Goal: Task Accomplishment & Management: Complete application form

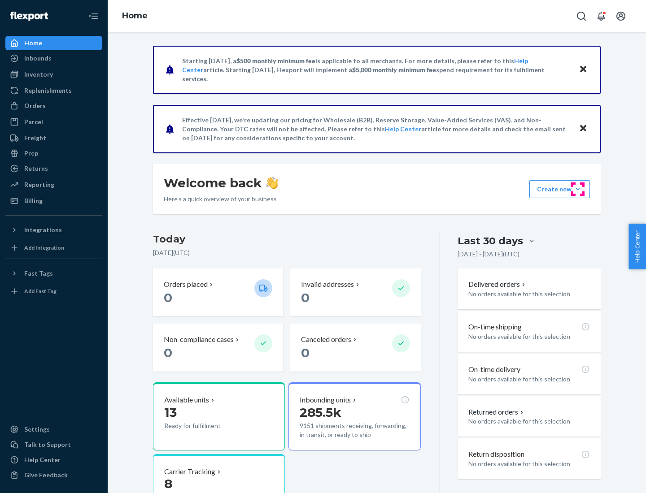
click at [578, 189] on button "Create new Create new inbound Create new order Create new product" at bounding box center [559, 189] width 61 height 18
click at [54, 58] on div "Inbounds" at bounding box center [53, 58] width 95 height 13
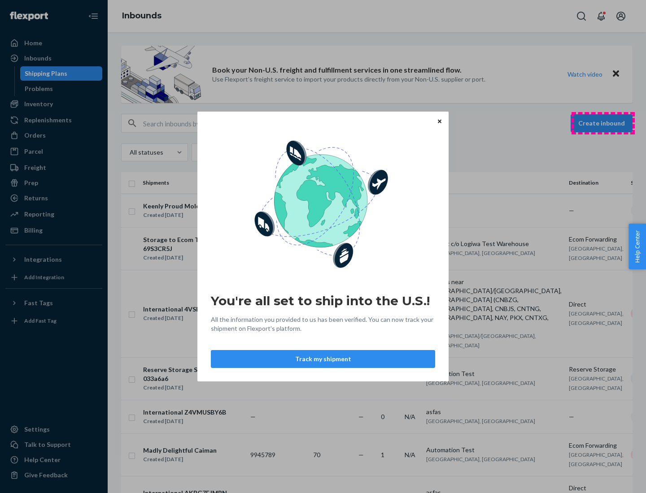
click at [603, 123] on div "You're all set to ship into the U.S.! All the information you provided to us ha…" at bounding box center [323, 246] width 646 height 493
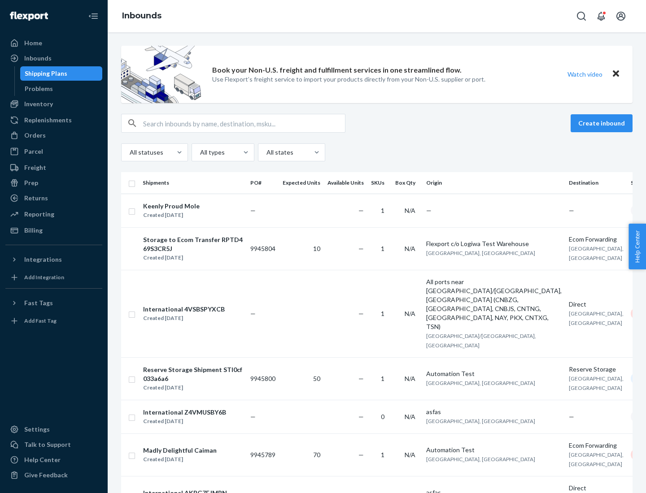
click at [603, 123] on button "Create inbound" at bounding box center [601, 123] width 62 height 18
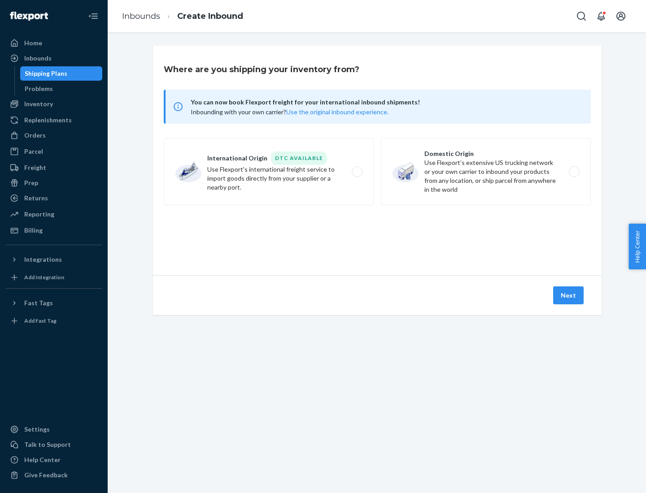
click at [486, 172] on label "Domestic Origin Use Flexport’s extensive US trucking network or your own carrie…" at bounding box center [486, 171] width 210 height 67
click at [574, 172] on input "Domestic Origin Use Flexport’s extensive US trucking network or your own carrie…" at bounding box center [577, 172] width 6 height 6
radio input "true"
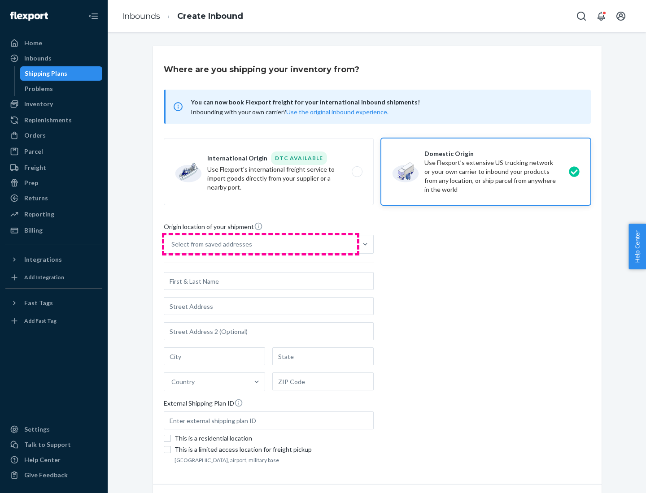
click at [261, 244] on div "Select from saved addresses" at bounding box center [260, 244] width 193 height 18
click at [172, 244] on input "Select from saved addresses" at bounding box center [171, 244] width 1 height 9
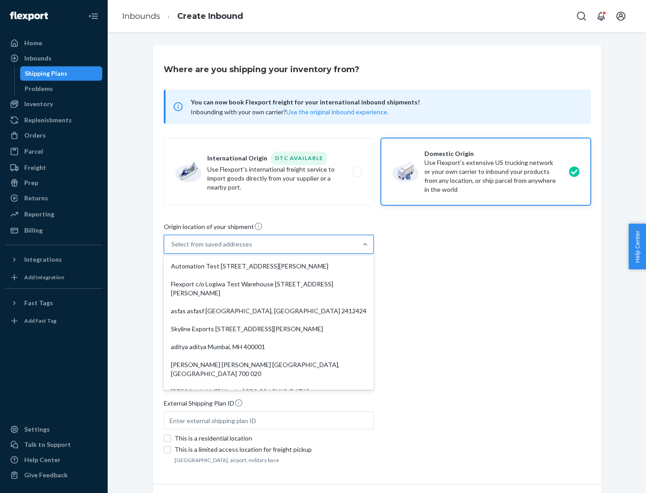
scroll to position [4, 0]
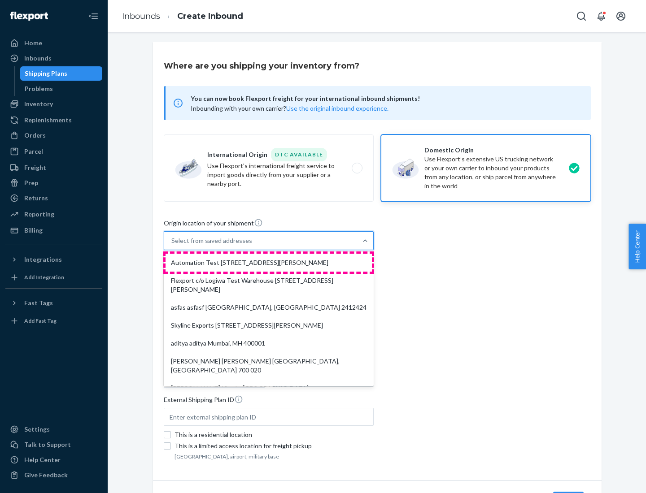
click at [269, 263] on div "Automation Test [STREET_ADDRESS][PERSON_NAME]" at bounding box center [268, 263] width 206 height 18
click at [172, 245] on input "option Automation Test [STREET_ADDRESS][PERSON_NAME]. 9 results available. Use …" at bounding box center [171, 240] width 1 height 9
type input "Automation Test"
type input "9th Floor"
type input "[GEOGRAPHIC_DATA]"
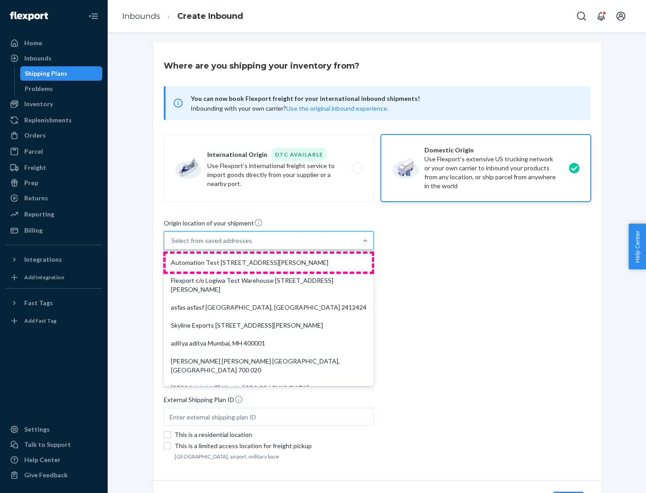
type input "CA"
type input "94104"
type input "[STREET_ADDRESS][PERSON_NAME]"
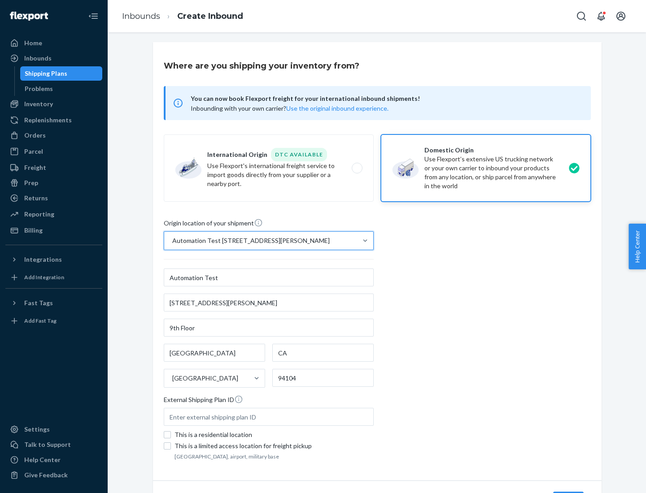
scroll to position [52, 0]
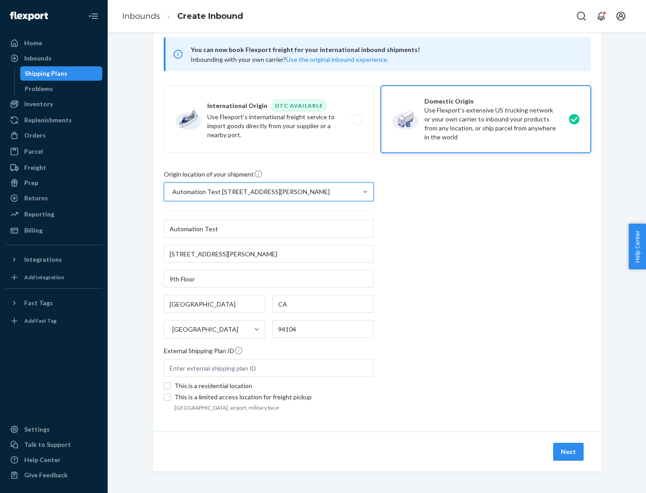
click at [569, 452] on button "Next" at bounding box center [568, 452] width 30 height 18
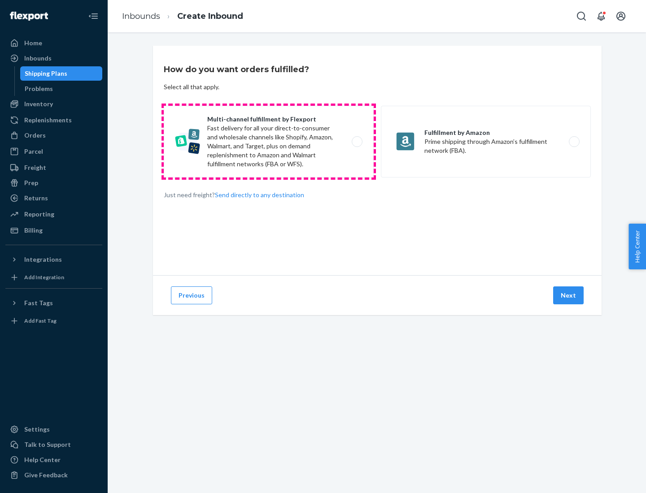
click at [269, 142] on label "Multi-channel fulfillment by Flexport Fast delivery for all your direct-to-cons…" at bounding box center [269, 142] width 210 height 72
click at [357, 142] on input "Multi-channel fulfillment by Flexport Fast delivery for all your direct-to-cons…" at bounding box center [360, 142] width 6 height 6
radio input "true"
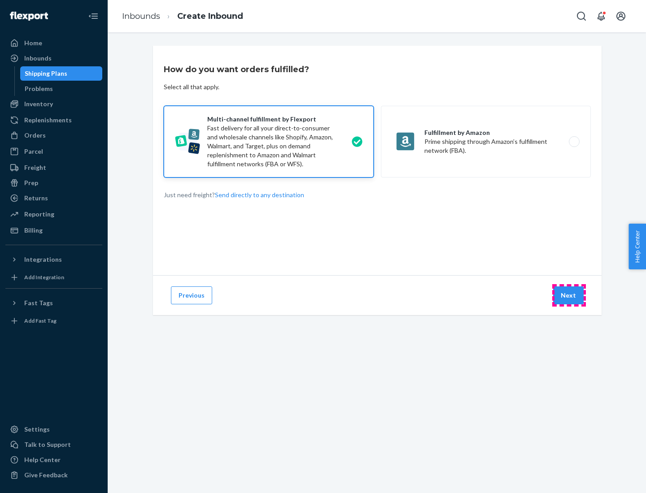
click at [569, 296] on button "Next" at bounding box center [568, 296] width 30 height 18
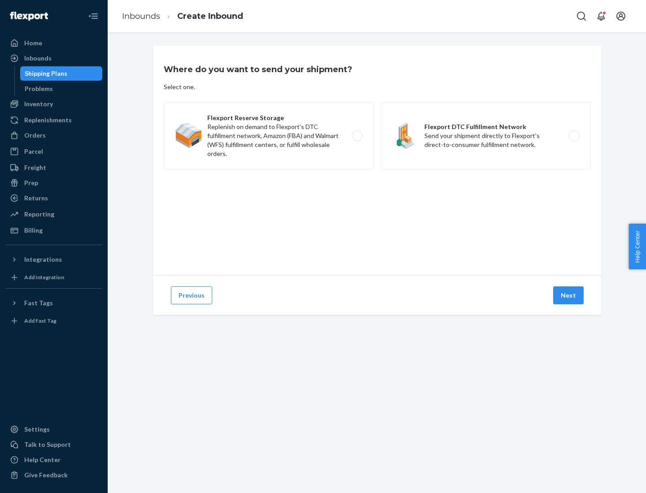
click at [486, 136] on label "Flexport DTC Fulfillment Network Send your shipment directly to Flexport's dire…" at bounding box center [486, 135] width 210 height 67
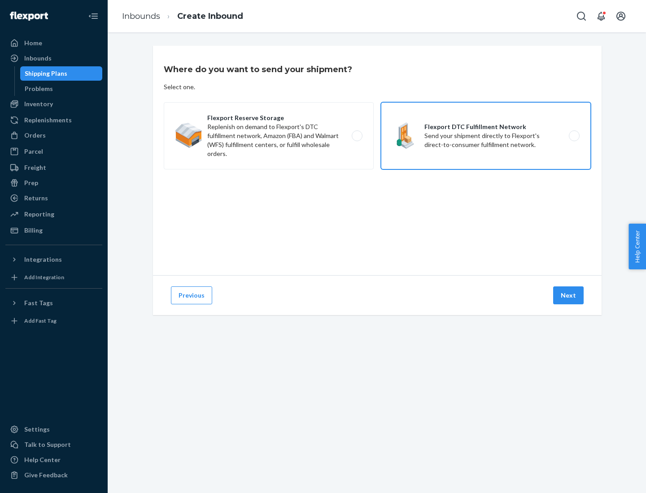
click at [574, 136] on input "Flexport DTC Fulfillment Network Send your shipment directly to Flexport's dire…" at bounding box center [577, 136] width 6 height 6
radio input "true"
click at [569, 296] on button "Next" at bounding box center [568, 296] width 30 height 18
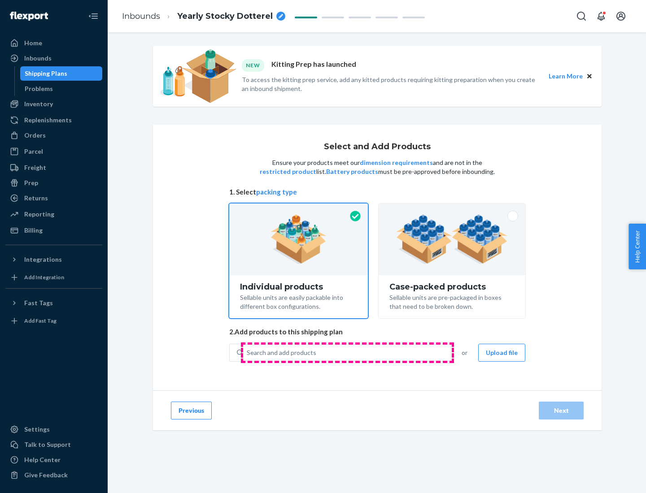
click at [347, 353] on div "Search and add products" at bounding box center [346, 353] width 207 height 16
click at [248, 353] on input "Search and add products" at bounding box center [247, 352] width 1 height 9
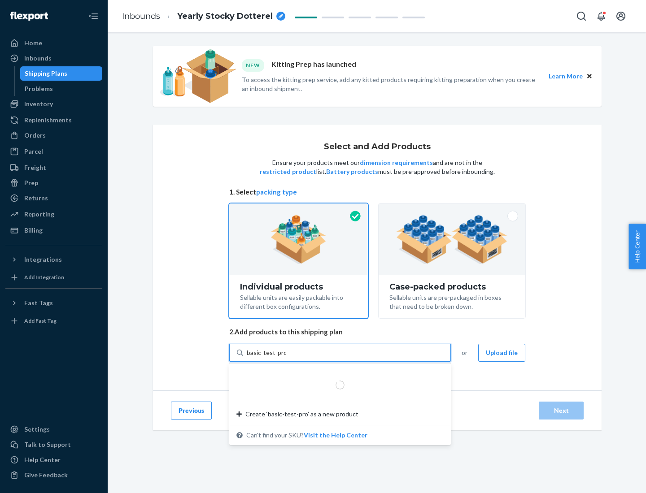
type input "basic-test-product-1"
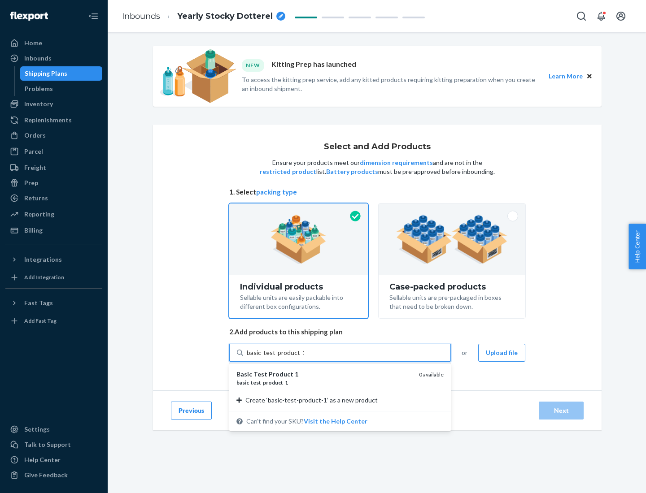
click at [324, 383] on div "basic - test - product - 1" at bounding box center [323, 383] width 175 height 8
click at [304, 357] on input "basic-test-product-1" at bounding box center [275, 352] width 57 height 9
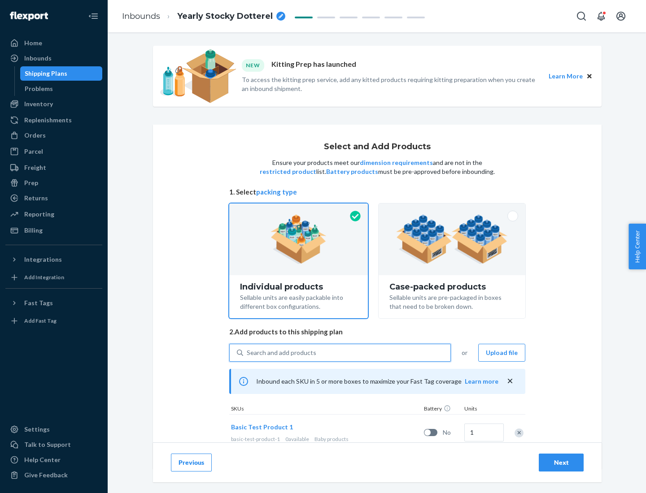
scroll to position [26, 0]
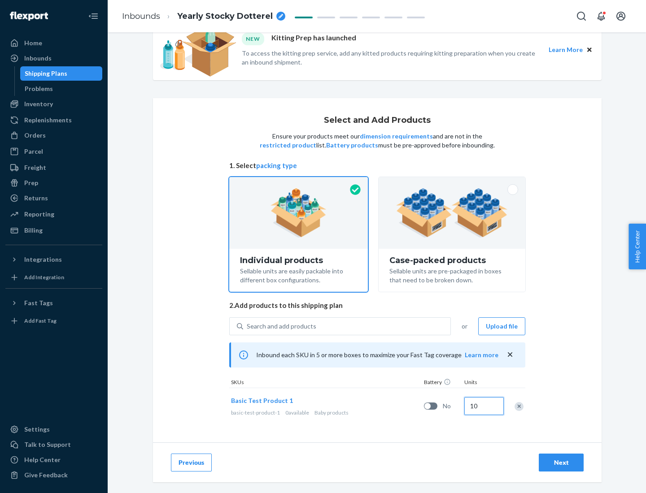
type input "10"
click at [561, 462] on div "Next" at bounding box center [561, 462] width 30 height 9
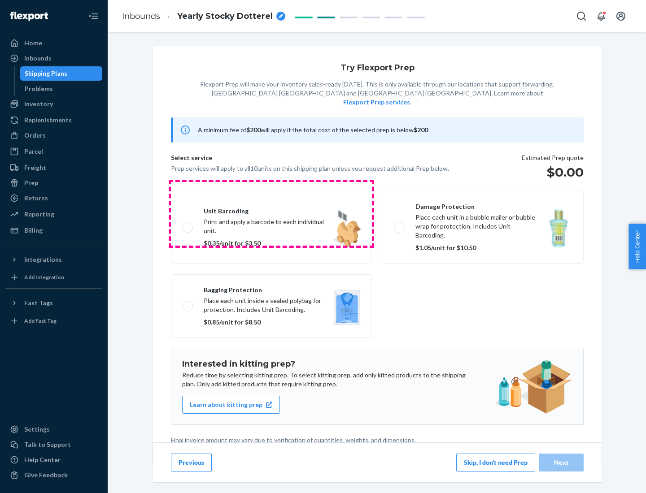
click at [271, 213] on label "Unit barcoding Print and apply a barcode to each individual unit. $0.35/unit fo…" at bounding box center [271, 227] width 201 height 73
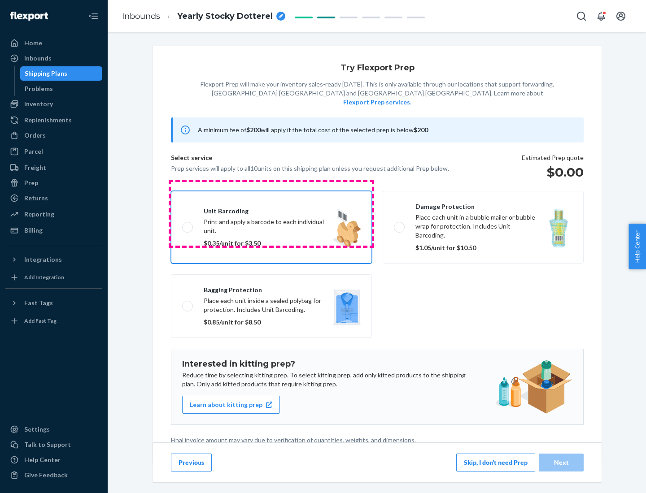
click at [188, 224] on input "Unit barcoding Print and apply a barcode to each individual unit. $0.35/unit fo…" at bounding box center [185, 227] width 6 height 6
checkbox input "true"
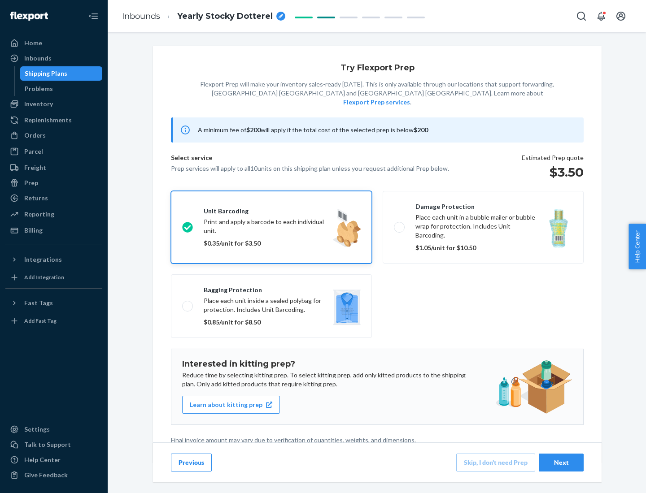
scroll to position [2, 0]
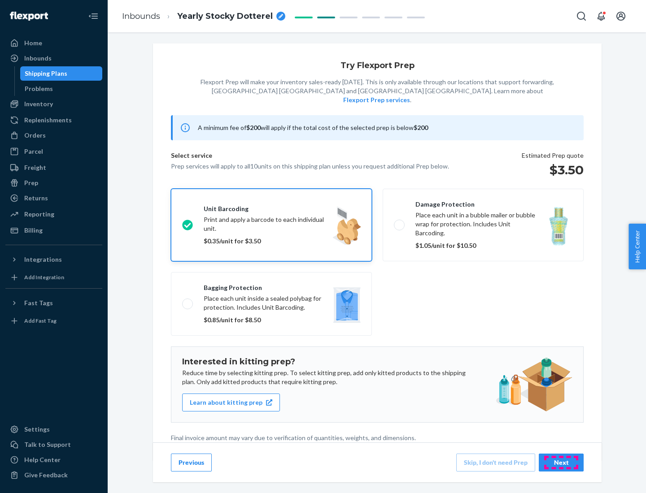
click at [561, 462] on div "Next" at bounding box center [561, 462] width 30 height 9
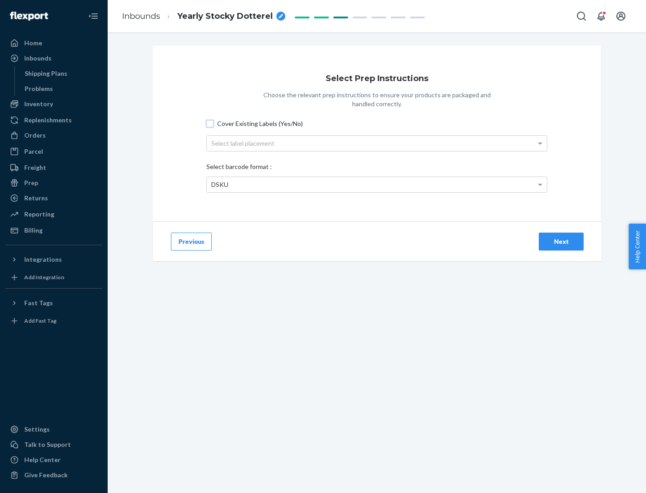
click at [210, 123] on input "Cover Existing Labels (Yes/No)" at bounding box center [209, 123] width 7 height 7
checkbox input "true"
click at [561, 241] on div "Next" at bounding box center [561, 241] width 30 height 9
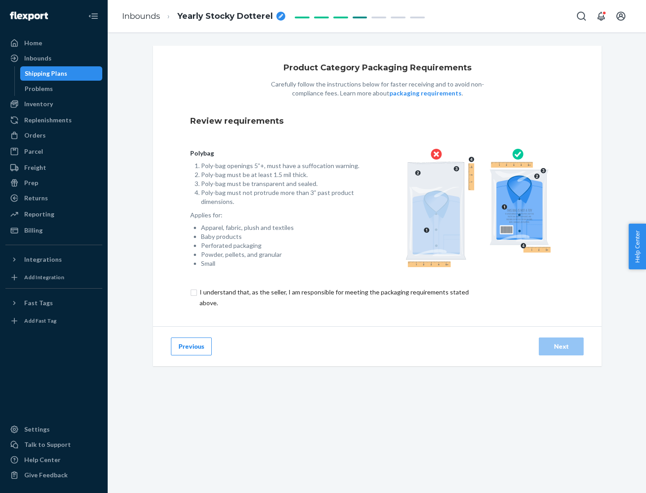
click at [333, 297] on input "checkbox" at bounding box center [339, 298] width 298 height 22
checkbox input "true"
click at [561, 346] on div "Next" at bounding box center [561, 346] width 30 height 9
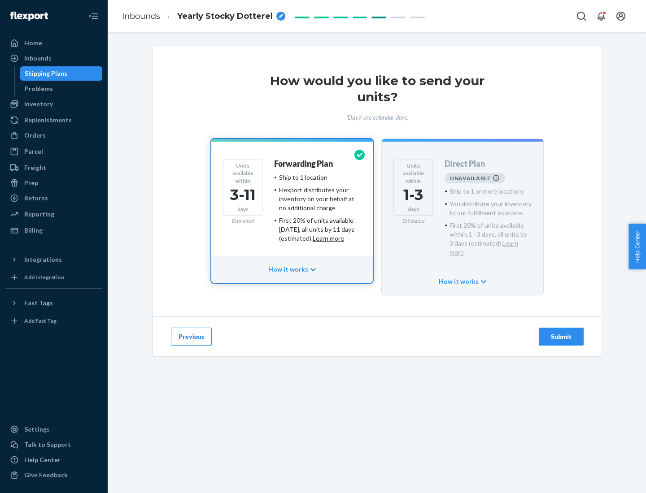
click at [304, 164] on h4 "Forwarding Plan" at bounding box center [303, 164] width 59 height 9
click at [561, 332] on div "Submit" at bounding box center [561, 336] width 30 height 9
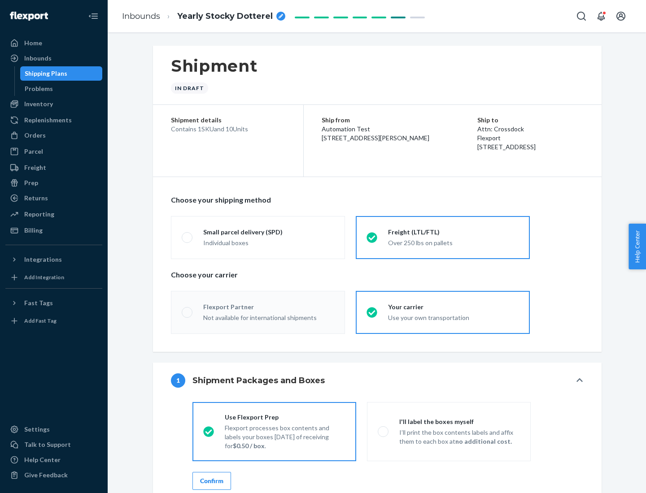
radio input "true"
radio input "false"
radio input "true"
radio input "false"
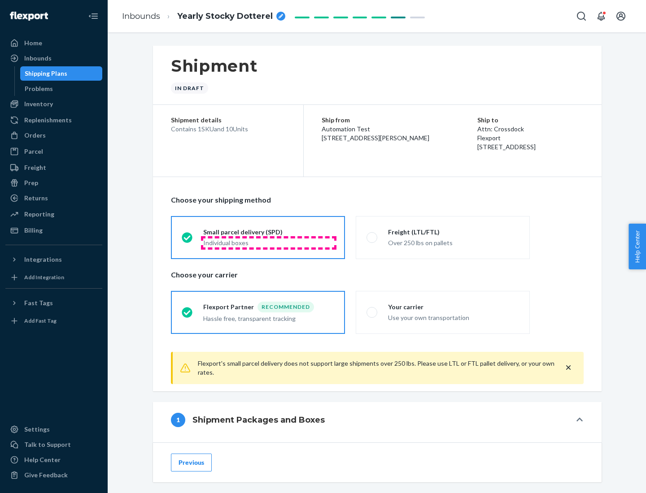
click at [269, 243] on div "Individual boxes" at bounding box center [268, 243] width 131 height 9
click at [187, 240] on input "Small parcel delivery (SPD) Individual boxes" at bounding box center [185, 238] width 6 height 6
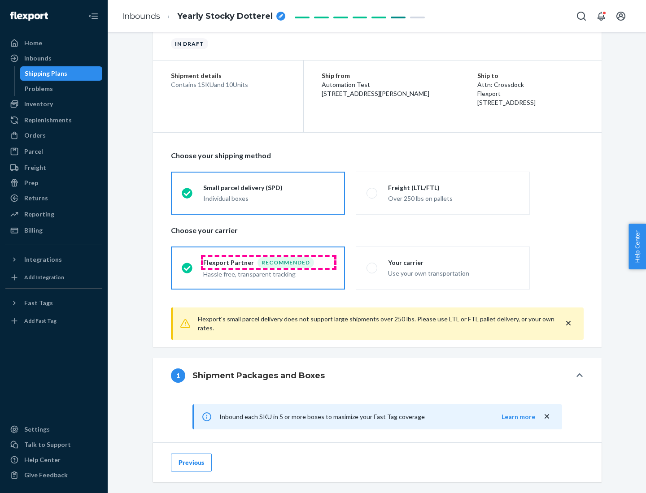
click at [269, 262] on div "Recommended" at bounding box center [285, 262] width 57 height 11
click at [187, 265] on input "Flexport Partner Recommended Hassle free, transparent tracking" at bounding box center [185, 268] width 6 height 6
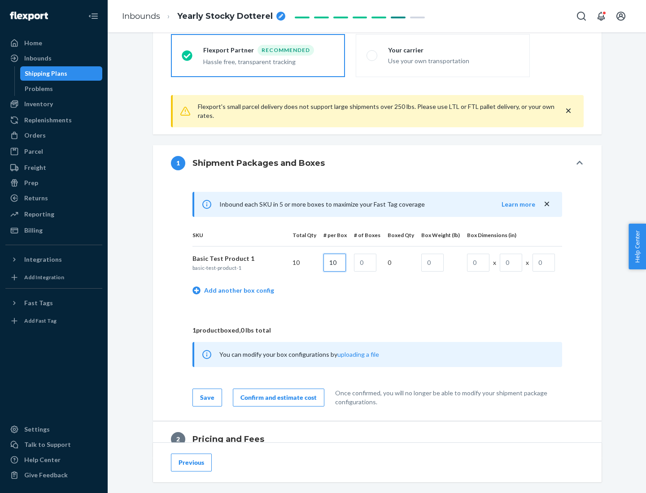
type input "10"
type input "1"
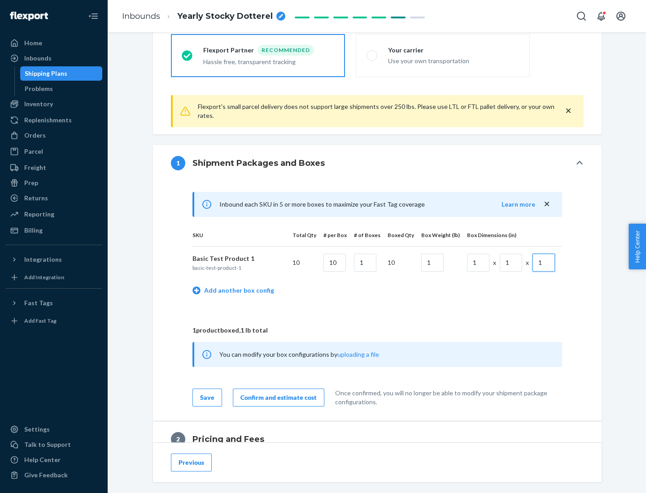
scroll to position [392, 0]
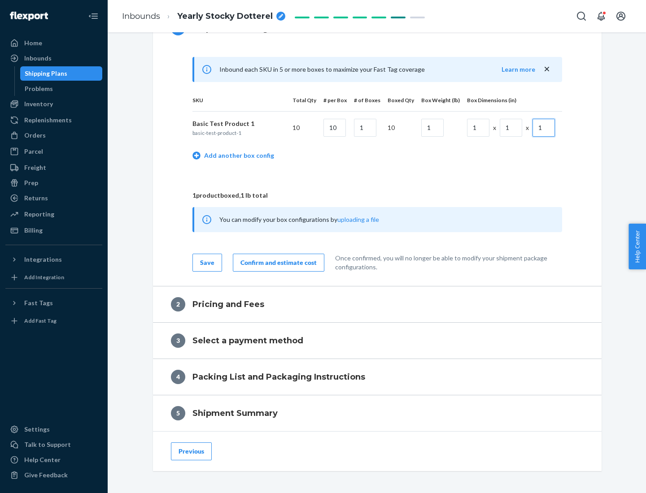
type input "1"
click at [277, 262] on div "Confirm and estimate cost" at bounding box center [278, 262] width 76 height 9
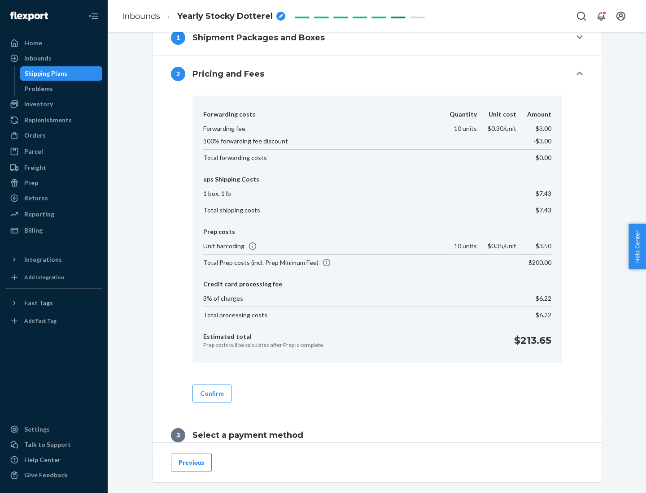
scroll to position [514, 0]
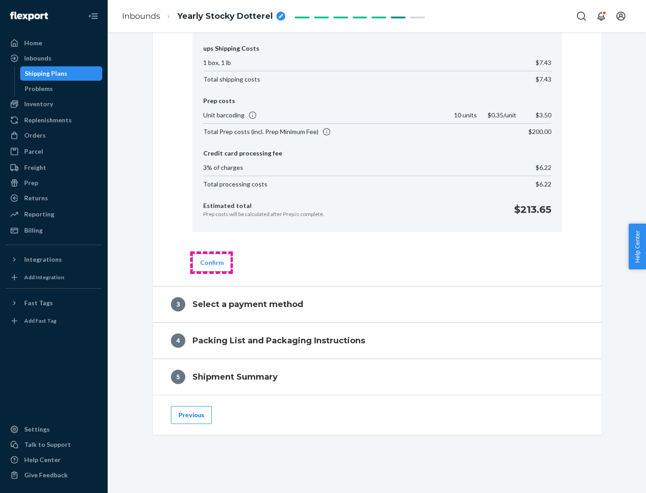
click at [211, 262] on button "Confirm" at bounding box center [211, 263] width 39 height 18
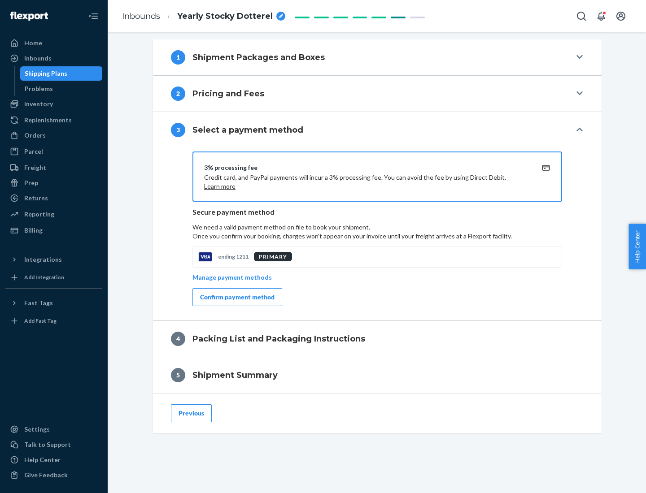
scroll to position [363, 0]
click at [236, 297] on div "Confirm payment method" at bounding box center [237, 297] width 74 height 9
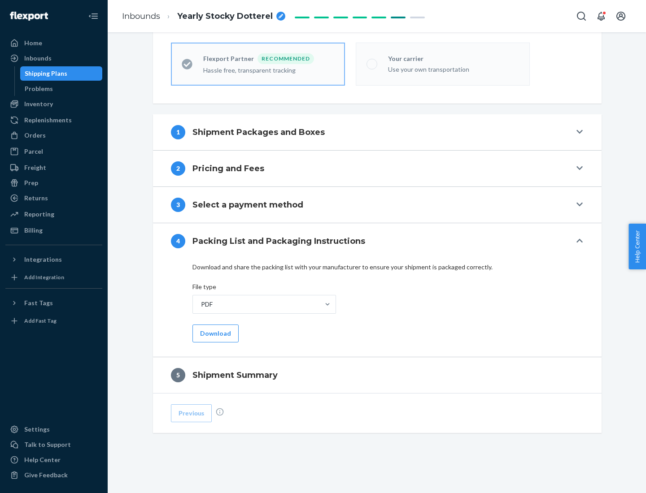
scroll to position [248, 0]
click at [214, 333] on button "Download" at bounding box center [215, 334] width 46 height 18
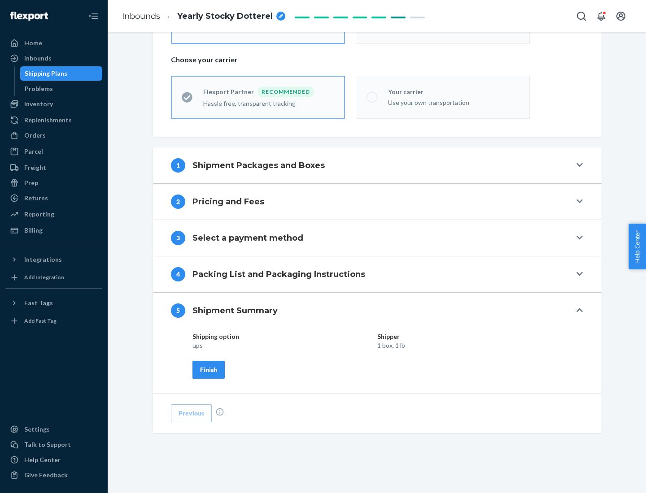
scroll to position [215, 0]
click at [209, 370] on div "Finish" at bounding box center [208, 370] width 17 height 9
